Goal: Transaction & Acquisition: Book appointment/travel/reservation

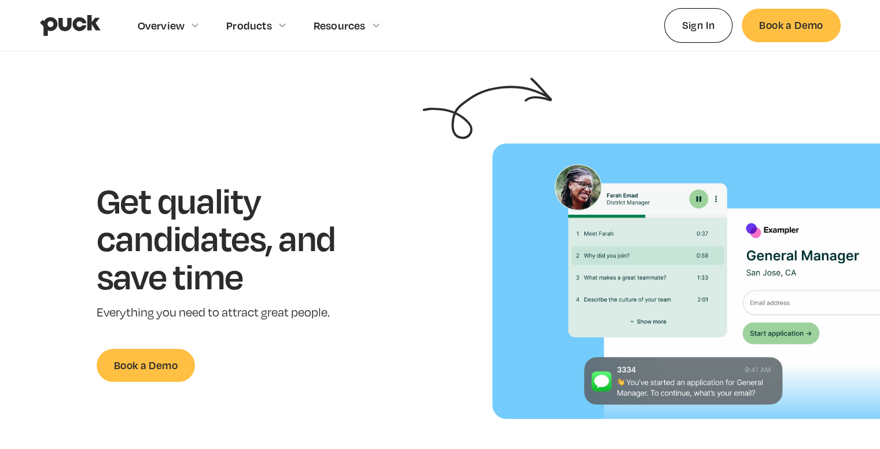
click at [93, 30] on img "home" at bounding box center [70, 25] width 61 height 22
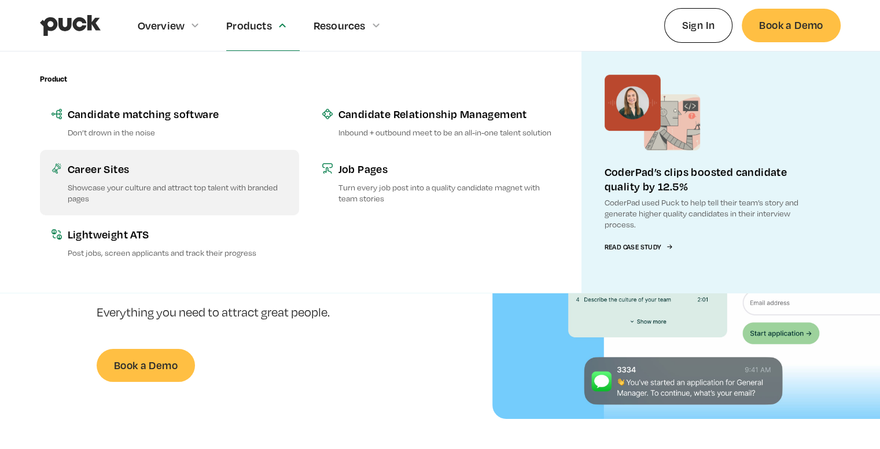
click at [124, 174] on div "Career Sites" at bounding box center [178, 168] width 220 height 14
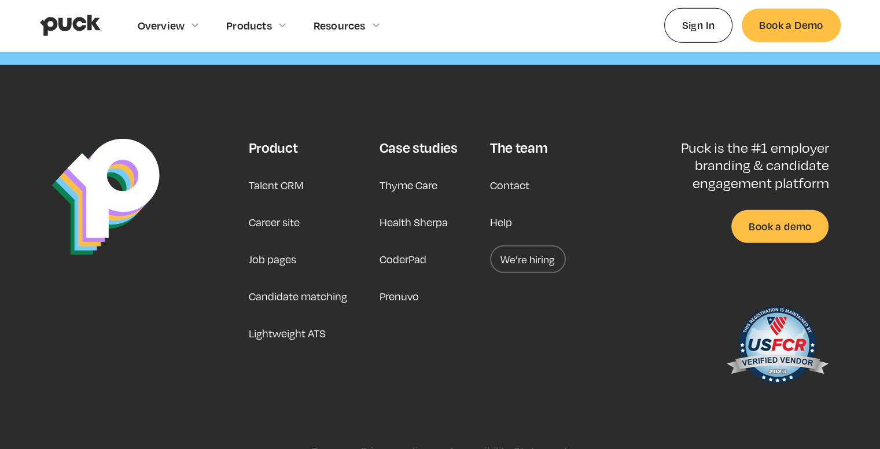
scroll to position [3559, 0]
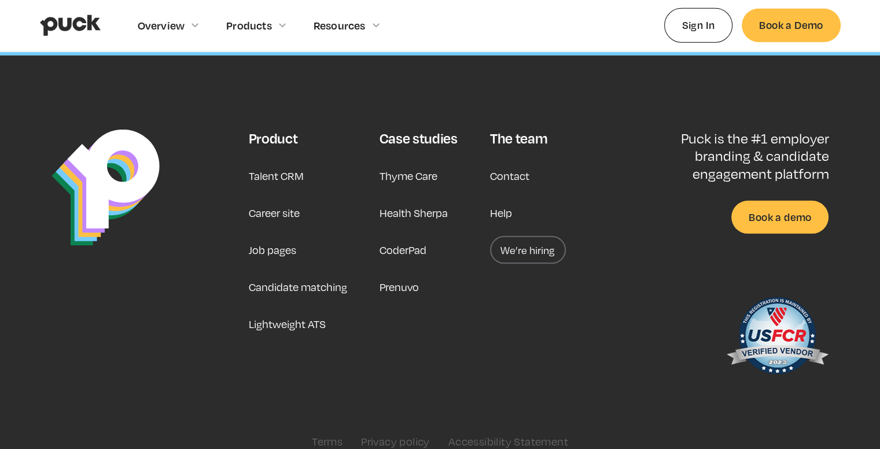
click at [271, 199] on link "Career site" at bounding box center [273, 213] width 51 height 28
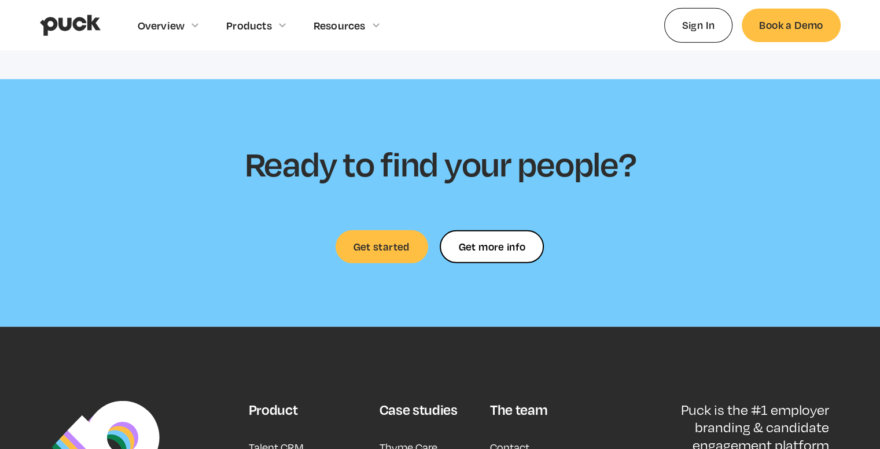
scroll to position [3287, 0]
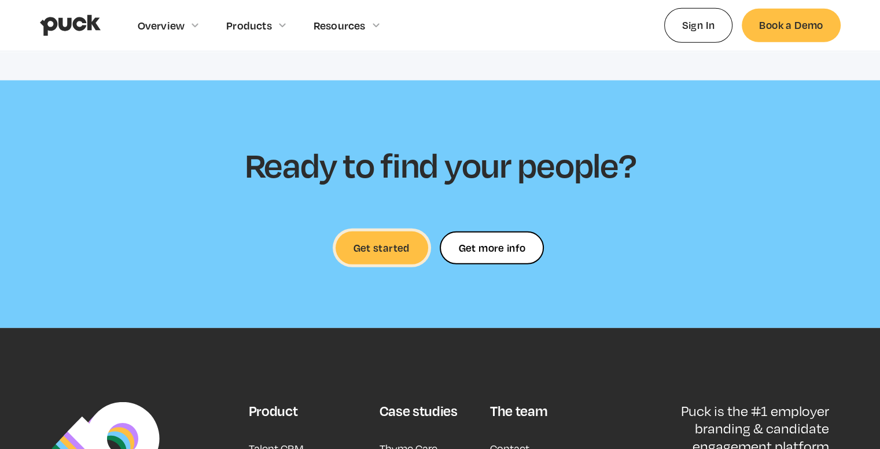
click at [382, 231] on link "Get started" at bounding box center [382, 247] width 93 height 33
